Goal: Information Seeking & Learning: Learn about a topic

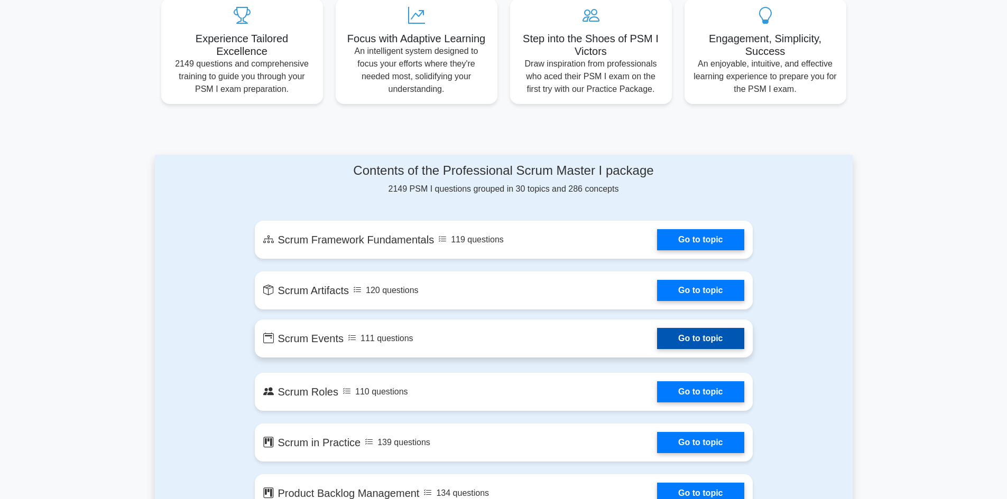
scroll to position [529, 0]
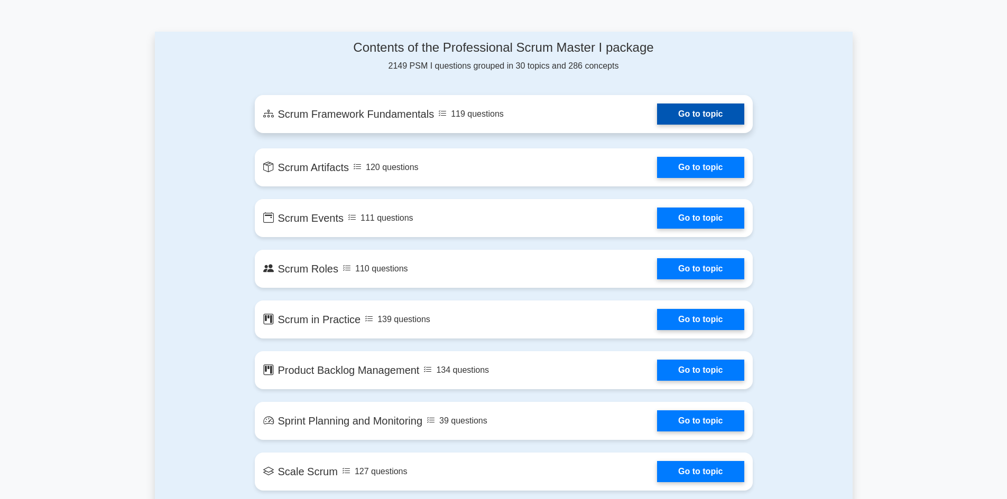
click at [681, 115] on link "Go to topic" at bounding box center [700, 114] width 87 height 21
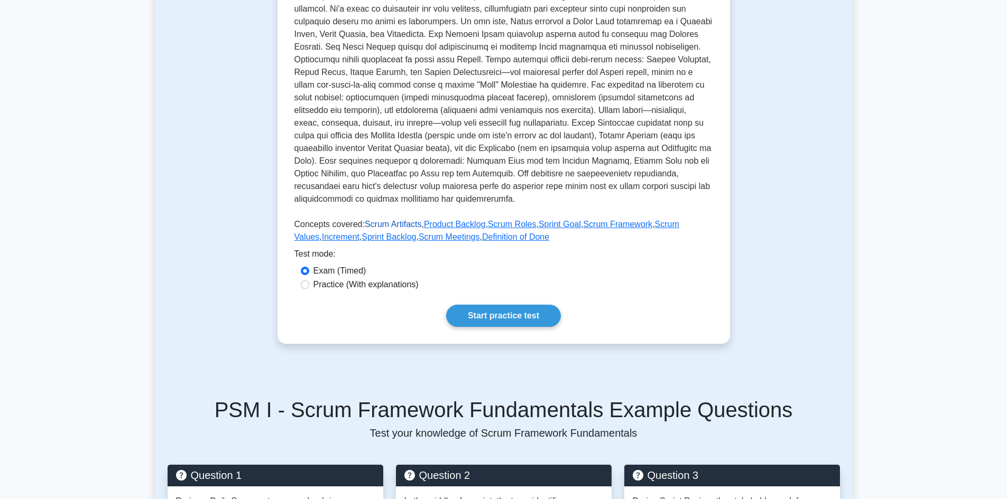
scroll to position [317, 0]
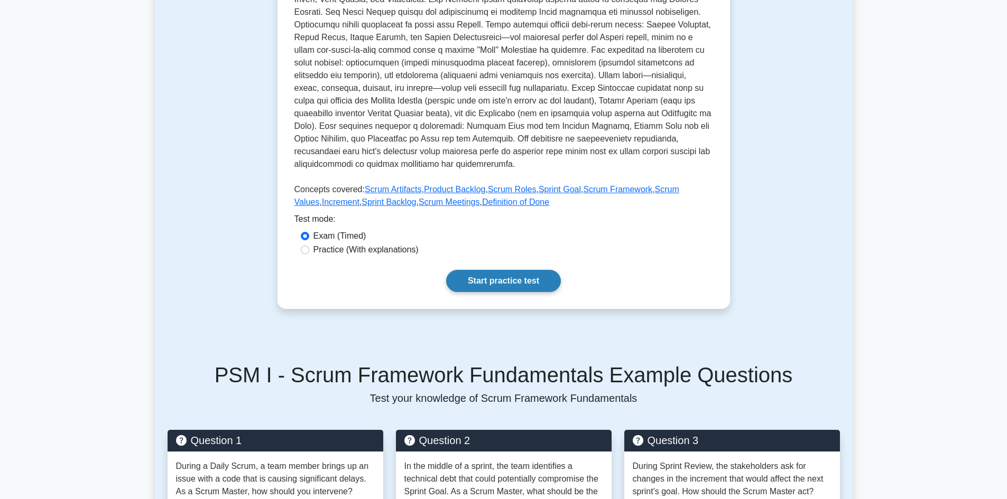
click at [497, 282] on link "Start practice test" at bounding box center [503, 281] width 115 height 22
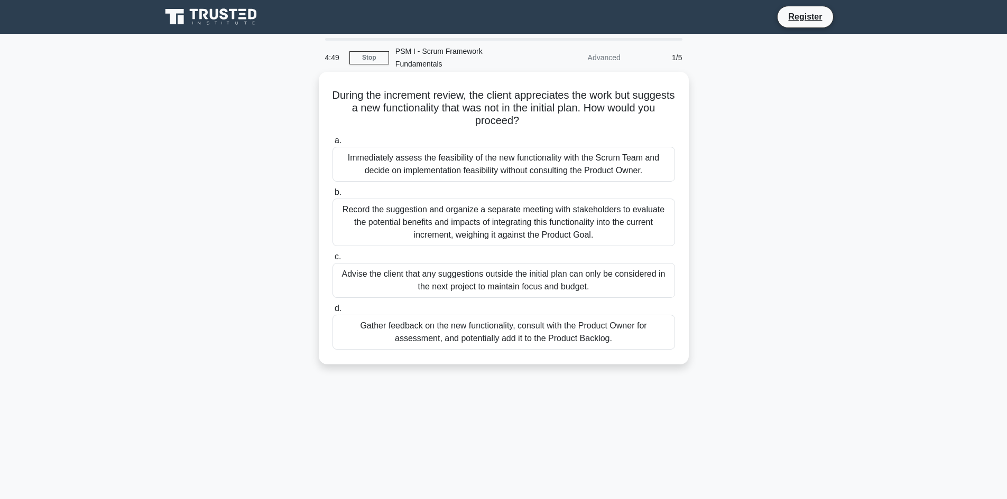
click at [385, 153] on div "Immediately assess the feasibility of the new functionality with the Scrum Team…" at bounding box center [503, 164] width 342 height 35
click at [332, 144] on input "a. Immediately assess the feasibility of the new functionality with the Scrum T…" at bounding box center [332, 140] width 0 height 7
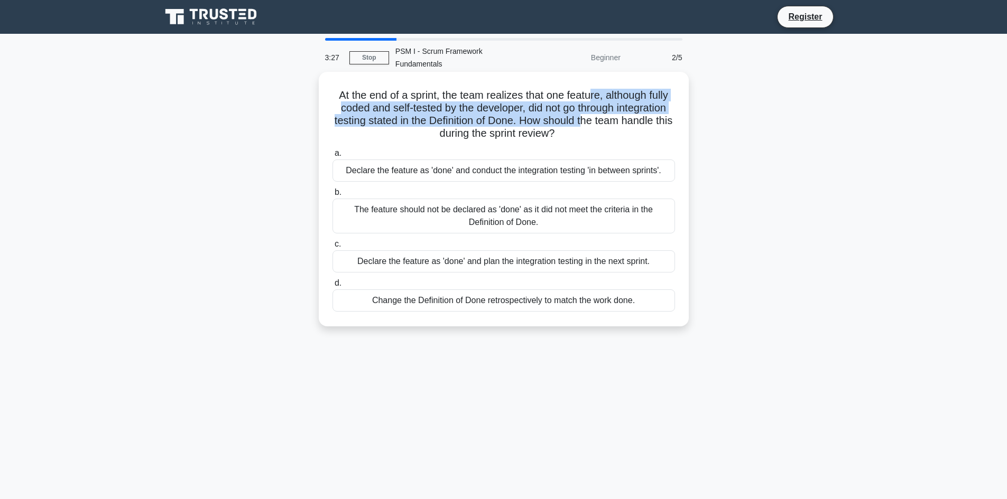
drag, startPoint x: 592, startPoint y: 84, endPoint x: 597, endPoint y: 103, distance: 19.2
click at [597, 103] on h5 "At the end of a sprint, the team realizes that one feature, although fully code…" at bounding box center [503, 115] width 345 height 52
click at [528, 107] on h5 "At the end of a sprint, the team realizes that one feature, although fully code…" at bounding box center [503, 115] width 345 height 52
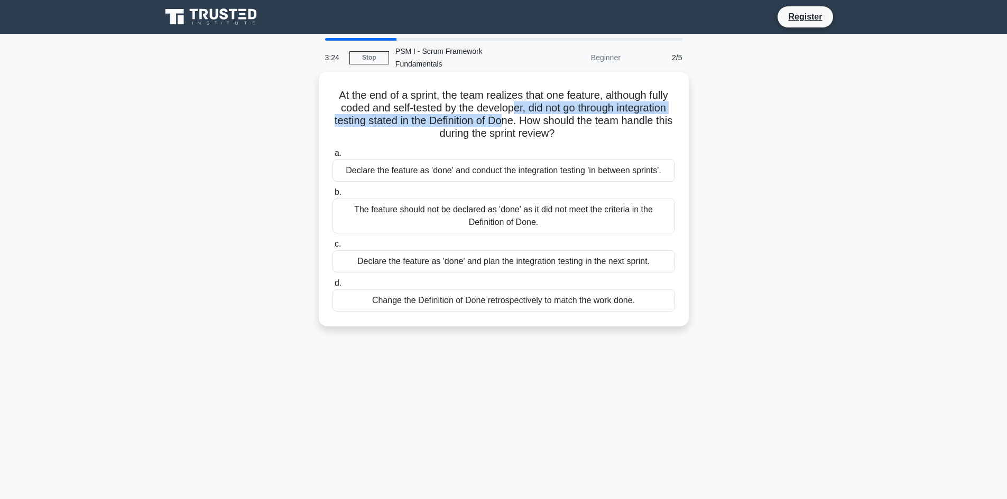
drag, startPoint x: 508, startPoint y: 96, endPoint x: 514, endPoint y: 104, distance: 10.0
click at [514, 104] on h5 "At the end of a sprint, the team realizes that one feature, although fully code…" at bounding box center [503, 115] width 345 height 52
click at [544, 110] on h5 "At the end of a sprint, the team realizes that one feature, although fully code…" at bounding box center [503, 115] width 345 height 52
drag, startPoint x: 512, startPoint y: 99, endPoint x: 517, endPoint y: 109, distance: 11.1
click at [517, 109] on h5 "At the end of a sprint, the team realizes that one feature, although fully code…" at bounding box center [503, 115] width 345 height 52
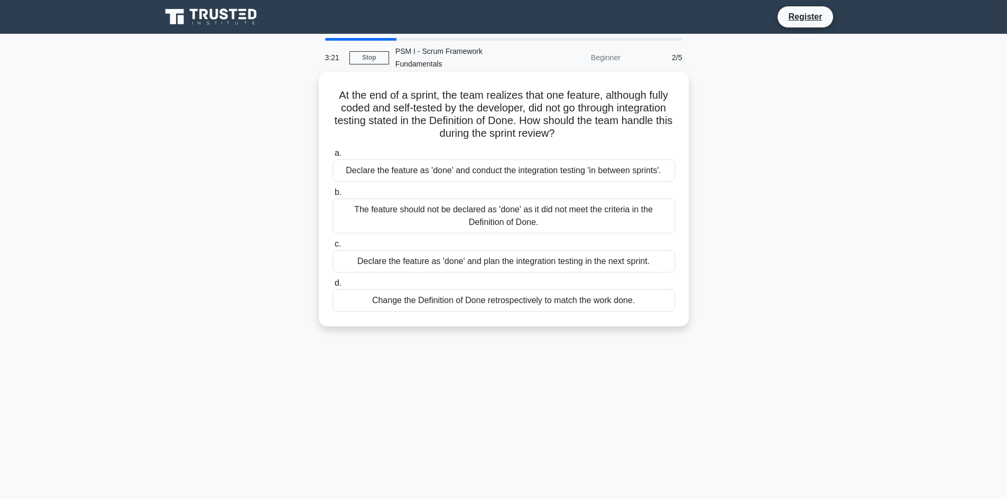
click at [534, 115] on h5 "At the end of a sprint, the team realizes that one feature, although fully code…" at bounding box center [503, 115] width 345 height 52
click at [535, 112] on h5 "At the end of a sprint, the team realizes that one feature, although fully code…" at bounding box center [503, 115] width 345 height 52
drag, startPoint x: 434, startPoint y: 83, endPoint x: 446, endPoint y: 98, distance: 18.5
click at [446, 98] on h5 "At the end of a sprint, the team realizes that one feature, although fully code…" at bounding box center [503, 115] width 345 height 52
click at [520, 117] on h5 "At the end of a sprint, the team realizes that one feature, although fully code…" at bounding box center [503, 115] width 345 height 52
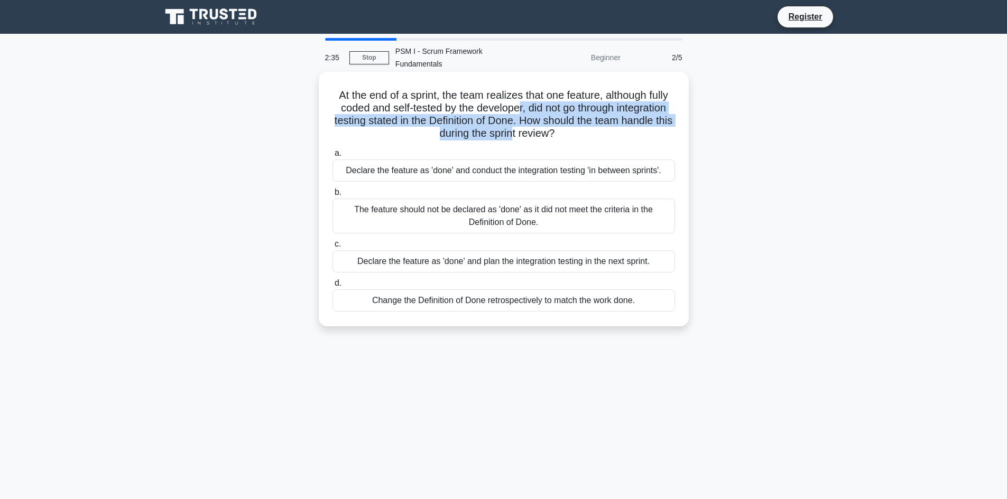
drag, startPoint x: 517, startPoint y: 90, endPoint x: 522, endPoint y: 115, distance: 25.4
click at [522, 115] on h5 "At the end of a sprint, the team realizes that one feature, although fully code…" at bounding box center [503, 115] width 345 height 52
click at [516, 94] on h5 "At the end of a sprint, the team realizes that one feature, although fully code…" at bounding box center [503, 115] width 345 height 52
drag, startPoint x: 455, startPoint y: 97, endPoint x: 472, endPoint y: 104, distance: 18.1
click at [472, 104] on h5 "At the end of a sprint, the team realizes that one feature, although fully code…" at bounding box center [503, 115] width 345 height 52
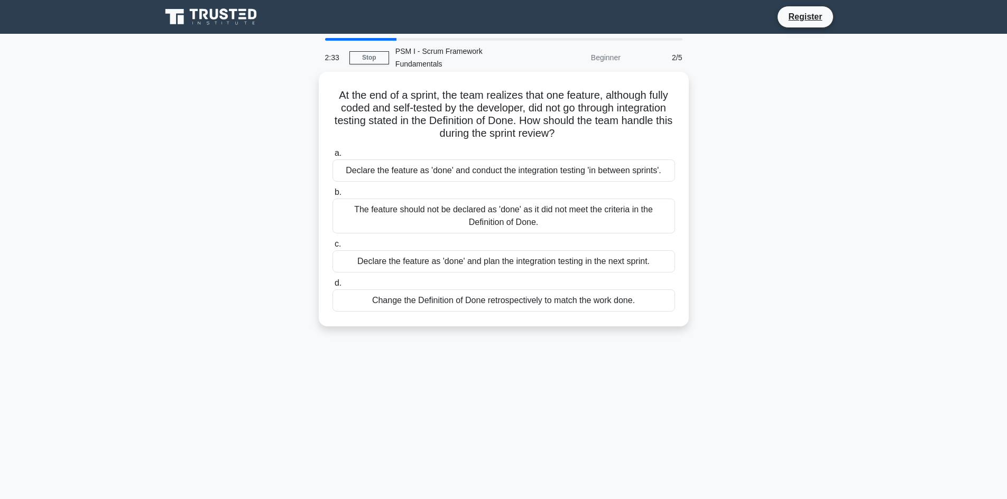
click at [488, 115] on h5 "At the end of a sprint, the team realizes that one feature, although fully code…" at bounding box center [503, 115] width 345 height 52
click at [529, 206] on div "The feature should not be declared as 'done' as it did not meet the criteria in…" at bounding box center [503, 216] width 342 height 35
click at [332, 196] on input "b. The feature should not be declared as 'done' as it did not meet the criteria…" at bounding box center [332, 192] width 0 height 7
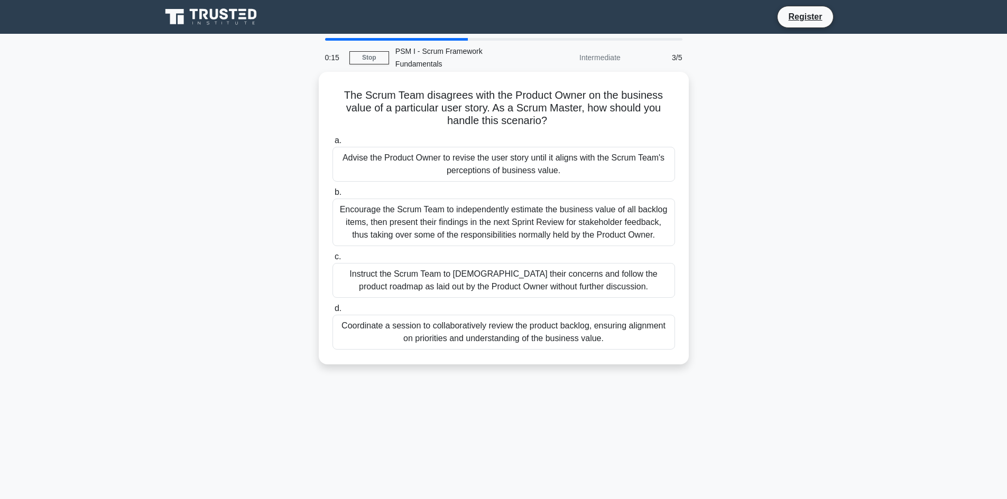
click at [493, 214] on div "Encourage the Scrum Team to independently estimate the business value of all ba…" at bounding box center [503, 223] width 342 height 48
click at [332, 196] on input "b. Encourage the Scrum Team to independently estimate the business value of all…" at bounding box center [332, 192] width 0 height 7
